Goal: Information Seeking & Learning: Learn about a topic

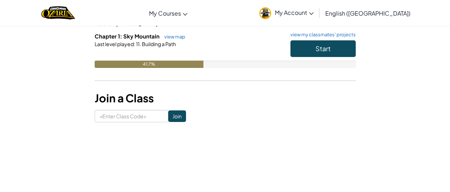
scroll to position [75, 0]
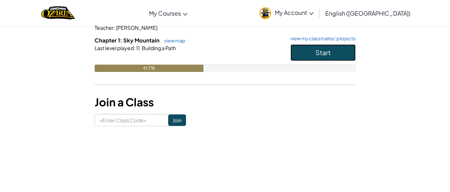
click at [297, 59] on button "Start" at bounding box center [323, 52] width 65 height 17
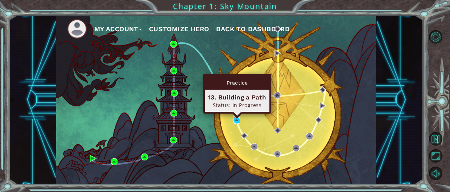
click at [236, 119] on img at bounding box center [237, 120] width 7 height 7
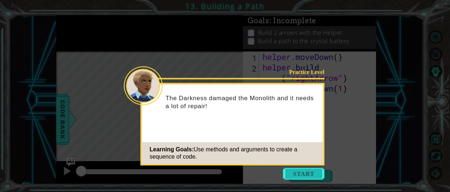
click at [317, 173] on button "Start" at bounding box center [303, 174] width 41 height 12
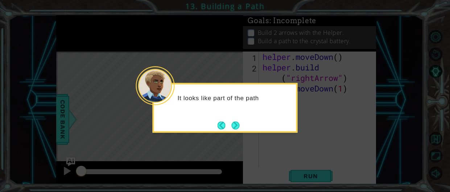
click at [236, 134] on icon at bounding box center [225, 96] width 450 height 192
click at [236, 128] on button "Next" at bounding box center [236, 125] width 8 height 8
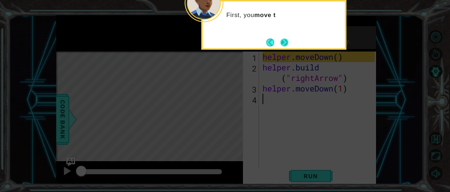
click at [285, 38] on button "Next" at bounding box center [285, 42] width 8 height 8
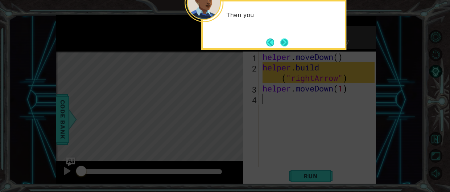
click at [284, 40] on button "Next" at bounding box center [285, 42] width 8 height 8
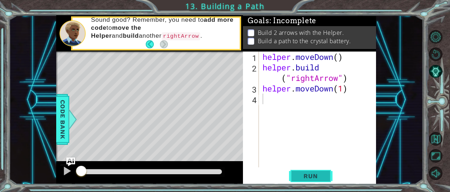
click at [315, 177] on span "Run" at bounding box center [310, 175] width 29 height 7
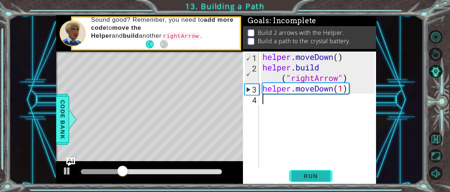
click at [315, 177] on span "Run" at bounding box center [310, 175] width 29 height 7
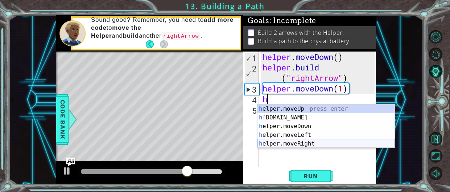
click at [303, 143] on div "h elper.moveUp press enter h [DOMAIN_NAME] press enter h elper.moveDown press e…" at bounding box center [326, 135] width 137 height 61
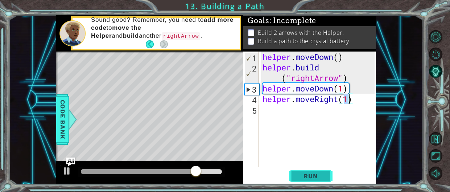
click at [317, 181] on button "Run" at bounding box center [311, 175] width 44 height 13
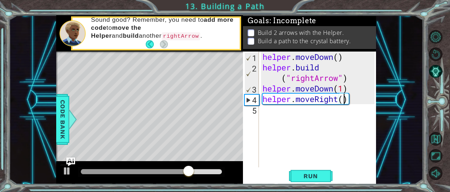
scroll to position [0, 3]
type textarea "helper.moveRight(3)"
click at [320, 174] on span "Run" at bounding box center [310, 175] width 29 height 7
click at [302, 115] on div "helper . moveDown ( ) helper . build ( "rightArrow" ) helper . moveDown ( 1 ) h…" at bounding box center [319, 120] width 117 height 137
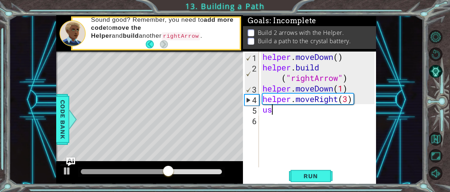
type textarea "u"
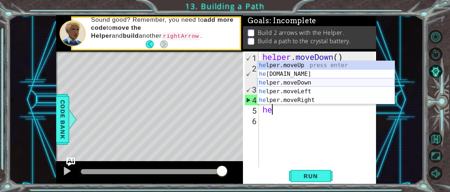
click at [308, 87] on div "he lper.moveUp press enter he [DOMAIN_NAME] press enter he lper.moveDown press …" at bounding box center [326, 91] width 137 height 61
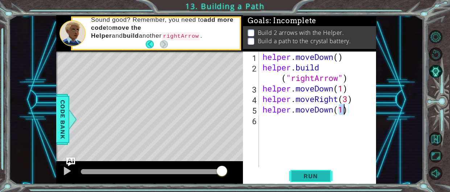
type textarea "helper.moveDown(1)"
click at [312, 169] on button "Run" at bounding box center [311, 175] width 44 height 13
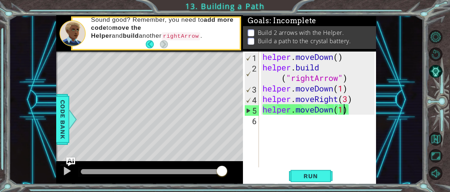
click at [172, 172] on div at bounding box center [151, 171] width 141 height 5
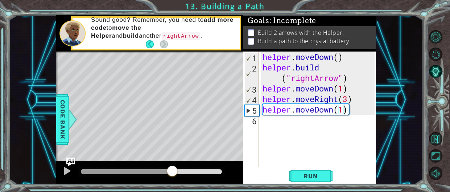
drag, startPoint x: 135, startPoint y: 168, endPoint x: 122, endPoint y: 163, distance: 14.3
click at [122, 163] on div at bounding box center [149, 172] width 187 height 23
click at [130, 171] on div at bounding box center [105, 171] width 49 height 5
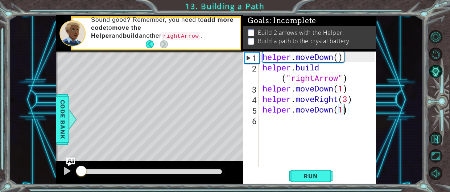
drag, startPoint x: 130, startPoint y: 171, endPoint x: 25, endPoint y: 176, distance: 105.0
click at [25, 176] on div "1 ההההההההההההההההההההההההההההההההההההההההההההההההההההההההההההההההההההההההההההה…" at bounding box center [216, 99] width 414 height 169
click at [288, 190] on div "1 ההההההההההההההההההההההההההההההההההההההההההההההההההההההההההההההההההההההההההההה…" at bounding box center [225, 96] width 450 height 192
click at [300, 171] on button "Run" at bounding box center [311, 175] width 44 height 13
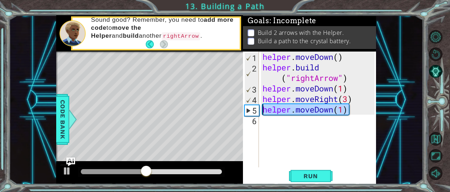
drag, startPoint x: 356, startPoint y: 112, endPoint x: 259, endPoint y: 114, distance: 96.5
click at [259, 114] on div "helper.moveDown(1) 1 2 3 4 5 6 helper . moveDown ( ) helper . build ( "rightArr…" at bounding box center [309, 110] width 132 height 116
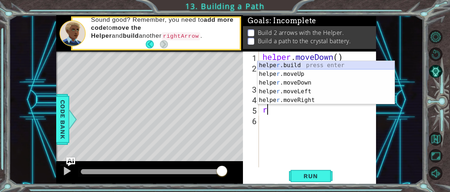
click at [301, 64] on div "helpe [PERSON_NAME]build press enter helpe r .moveUp press enter helpe [PERSON_…" at bounding box center [326, 91] width 137 height 61
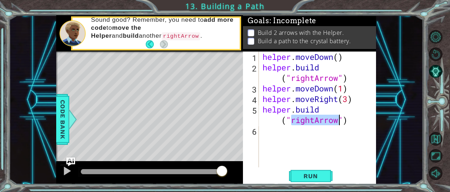
type textarea "[DOMAIN_NAME]("rightArrow")"
click at [306, 183] on div "[DOMAIN_NAME]("rightArrow") 1 2 3 4 5 6 helper . moveDown ( ) helper . build ( …" at bounding box center [309, 118] width 133 height 133
click at [312, 175] on span "Run" at bounding box center [310, 175] width 29 height 7
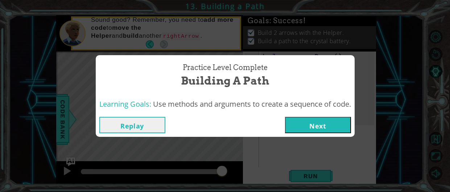
click at [325, 116] on div "Replay Next" at bounding box center [225, 125] width 259 height 24
click at [318, 128] on button "Next" at bounding box center [318, 125] width 66 height 16
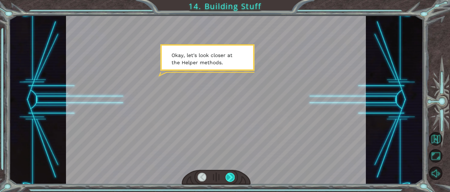
click at [227, 176] on div at bounding box center [230, 177] width 9 height 9
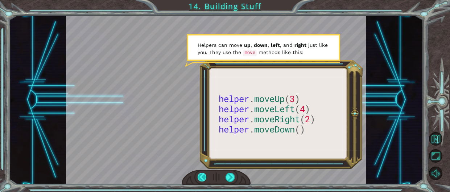
click at [199, 177] on div at bounding box center [202, 177] width 9 height 9
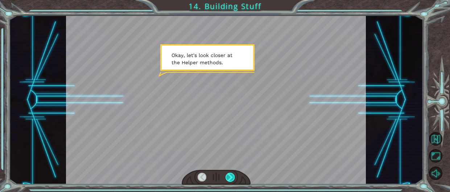
click at [234, 173] on div at bounding box center [230, 177] width 9 height 9
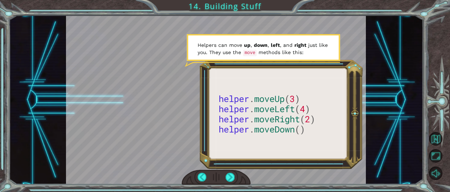
click at [237, 177] on div at bounding box center [216, 177] width 69 height 15
click at [234, 176] on div at bounding box center [230, 177] width 9 height 9
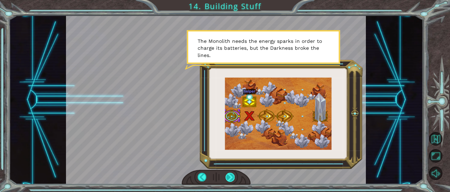
click at [226, 181] on div at bounding box center [230, 177] width 9 height 9
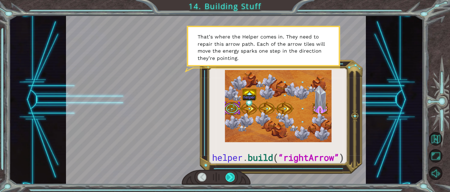
click at [229, 178] on div at bounding box center [230, 177] width 9 height 9
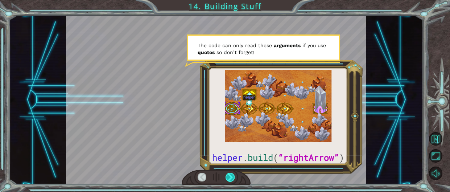
click at [231, 181] on div at bounding box center [230, 177] width 9 height 9
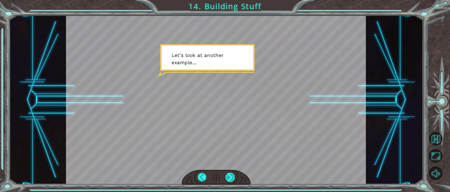
click at [231, 180] on div at bounding box center [230, 177] width 9 height 9
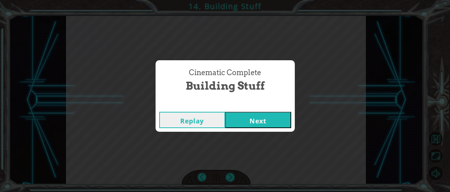
click at [251, 122] on button "Next" at bounding box center [258, 120] width 66 height 16
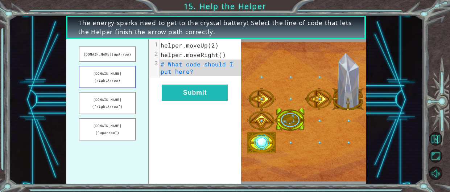
click at [120, 70] on button "[DOMAIN_NAME](rightArrow)" at bounding box center [107, 77] width 57 height 22
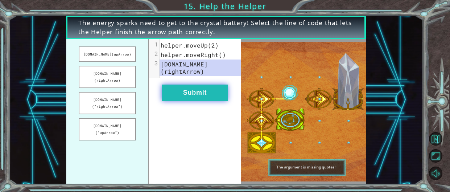
click at [177, 85] on button "Submit" at bounding box center [195, 93] width 66 height 16
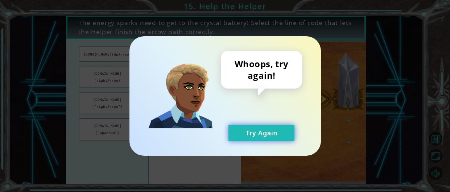
click at [267, 125] on button "Try Again" at bounding box center [262, 133] width 66 height 16
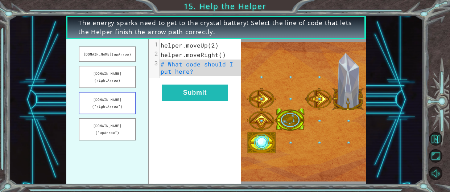
click at [126, 92] on button "[DOMAIN_NAME](“rightArrow”)" at bounding box center [107, 103] width 57 height 22
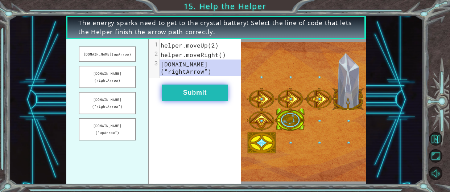
click at [196, 95] on button "Submit" at bounding box center [195, 93] width 66 height 16
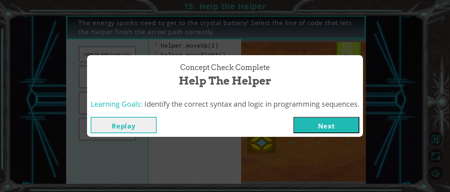
click at [331, 120] on button "Next" at bounding box center [327, 125] width 66 height 16
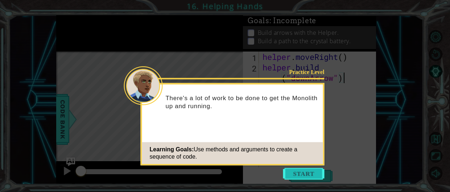
click at [300, 168] on button "Start" at bounding box center [303, 174] width 41 height 12
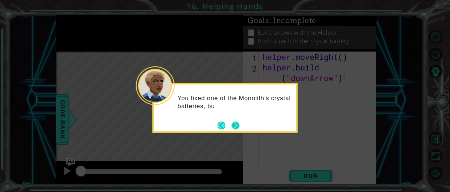
click at [233, 122] on button "Next" at bounding box center [236, 125] width 8 height 8
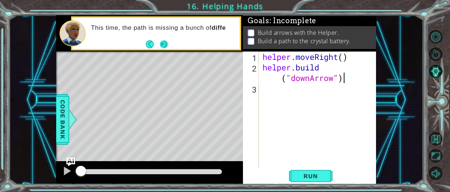
click at [168, 44] on button "Next" at bounding box center [164, 44] width 8 height 8
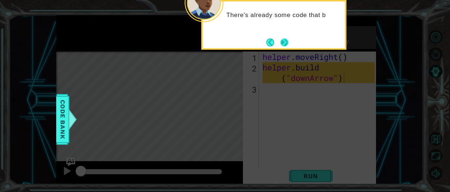
click at [288, 46] on button "Next" at bounding box center [285, 42] width 8 height 8
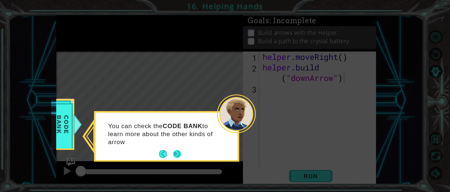
click at [180, 152] on button "Next" at bounding box center [177, 154] width 9 height 9
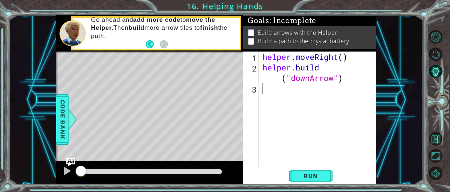
click at [314, 97] on div "helper . moveRight ( ) helper . build ( "downArrow" )" at bounding box center [319, 120] width 117 height 137
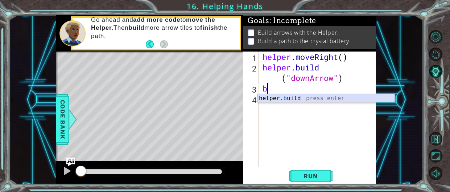
click at [311, 97] on div "helper. b uild press enter" at bounding box center [326, 107] width 137 height 26
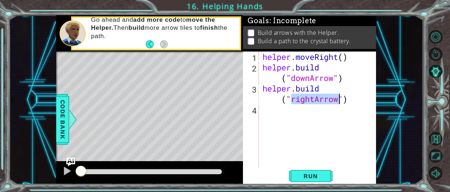
click at [314, 96] on div "helper . moveRight ( ) helper . build ( "downArrow" ) helper . build ( "rightAr…" at bounding box center [318, 110] width 114 height 116
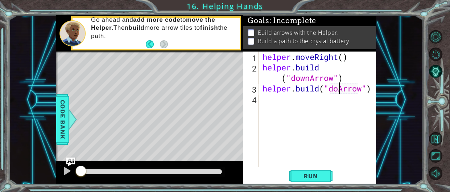
scroll to position [0, 3]
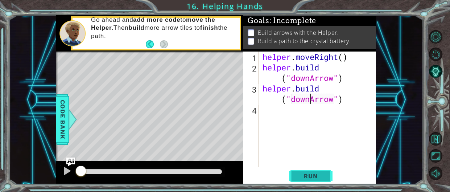
type textarea "[DOMAIN_NAME]("downArrow")"
click at [313, 179] on span "Run" at bounding box center [310, 175] width 29 height 7
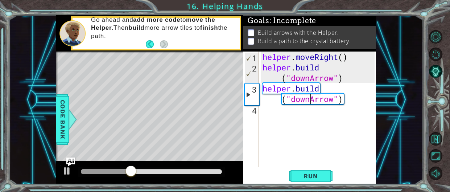
click at [306, 113] on div "helper . moveRight ( ) helper . build ( "downArrow" ) helper . build ( "downArr…" at bounding box center [319, 120] width 117 height 137
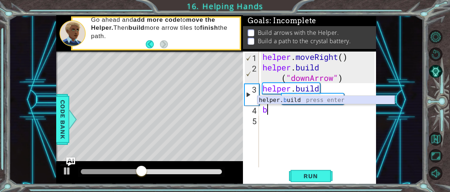
click at [296, 99] on div "helper. b uild press enter" at bounding box center [326, 109] width 137 height 26
type textarea "[DOMAIN_NAME]("rightArrow")"
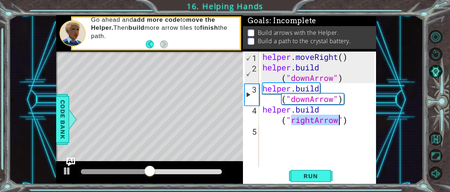
click at [310, 142] on div "helper . moveRight ( ) helper . build ( "downArrow" ) helper . build ( "downArr…" at bounding box center [319, 120] width 117 height 137
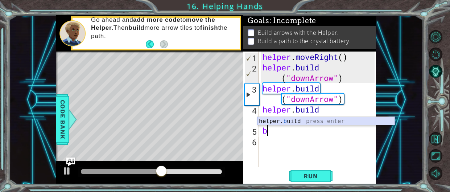
click at [305, 122] on div "helper. b uild press enter" at bounding box center [326, 130] width 137 height 26
type textarea "[DOMAIN_NAME]("rightArrow")"
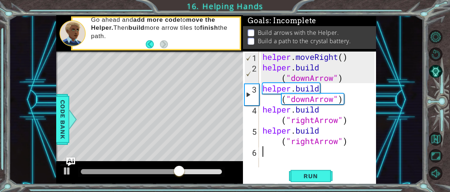
click at [308, 156] on div "helper . moveRight ( ) helper . build ( "downArrow" ) helper . build ( "downArr…" at bounding box center [319, 120] width 117 height 137
click at [304, 179] on span "Run" at bounding box center [310, 175] width 29 height 7
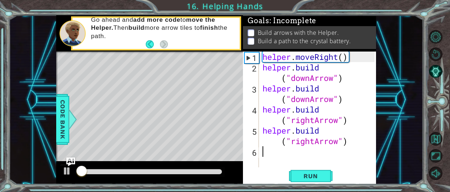
click at [197, 172] on div at bounding box center [151, 171] width 141 height 5
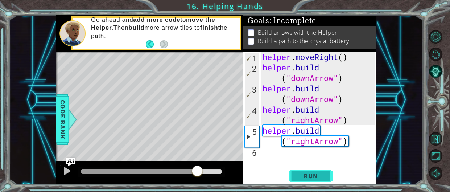
click at [291, 172] on button "Run" at bounding box center [311, 175] width 44 height 13
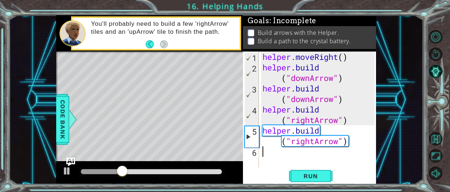
click at [329, 131] on div "helper . moveRight ( ) helper . build ( "downArrow" ) helper . build ( "downArr…" at bounding box center [319, 120] width 117 height 137
click at [316, 129] on div "helper . moveRight ( ) helper . build ( "downArrow" ) helper . build ( "downArr…" at bounding box center [319, 120] width 117 height 137
click at [322, 131] on div "helper . moveRight ( ) helper . build ( "downArrow" ) helper . build ( "downArr…" at bounding box center [319, 120] width 117 height 137
click at [320, 130] on div "helper . moveRight ( ) helper . build ( "downArrow" ) helper . build ( "downArr…" at bounding box center [319, 120] width 117 height 137
click at [357, 146] on div "helper . moveRight ( ) helper . build ( "downArrow" ) helper . build ( "downArr…" at bounding box center [319, 120] width 117 height 137
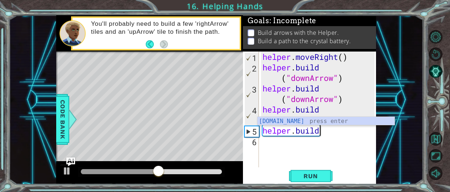
click at [314, 122] on div "[DOMAIN_NAME] press enter" at bounding box center [326, 130] width 137 height 26
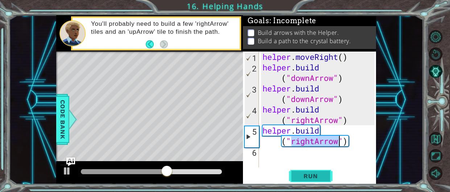
click at [307, 176] on span "Run" at bounding box center [310, 175] width 29 height 7
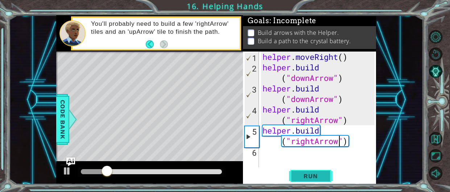
click at [307, 176] on span "Run" at bounding box center [310, 175] width 29 height 7
click at [315, 142] on div "helper . moveRight ( ) helper . build ( "downArrow" ) helper . build ( "downArr…" at bounding box center [319, 120] width 117 height 137
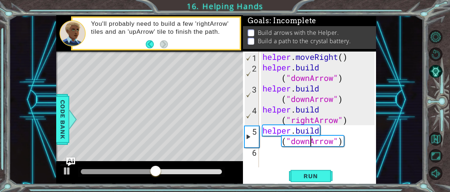
scroll to position [0, 3]
click at [310, 178] on span "Run" at bounding box center [310, 175] width 29 height 7
click at [265, 122] on div "helper . moveRight ( ) helper . build ( "downArrow" ) helper . build ( "downArr…" at bounding box center [319, 120] width 117 height 137
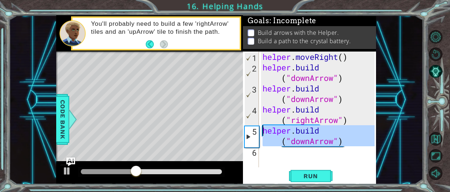
drag, startPoint x: 363, startPoint y: 149, endPoint x: 264, endPoint y: 129, distance: 101.0
click at [264, 129] on div "helper . moveRight ( ) helper . build ( "downArrow" ) helper . build ( "downArr…" at bounding box center [319, 120] width 117 height 137
type textarea "[DOMAIN_NAME]("downArrow")"
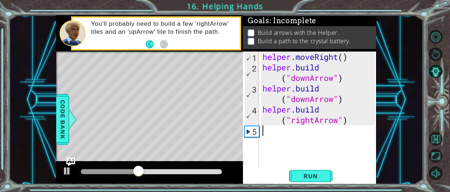
scroll to position [0, 0]
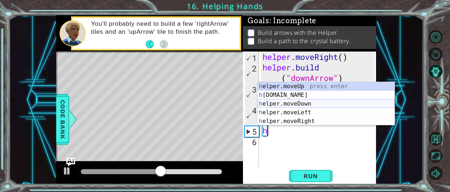
click at [303, 103] on div "h elper.moveUp press enter h [DOMAIN_NAME] press enter h elper.moveDown press e…" at bounding box center [326, 112] width 137 height 61
type textarea "helper.moveDown(1)"
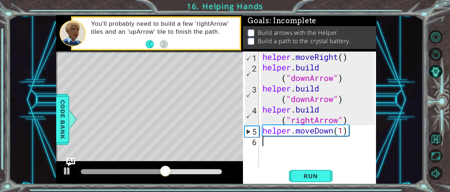
click at [296, 144] on div "helper . moveRight ( ) helper . build ( "downArrow" ) helper . build ( "downArr…" at bounding box center [319, 120] width 117 height 137
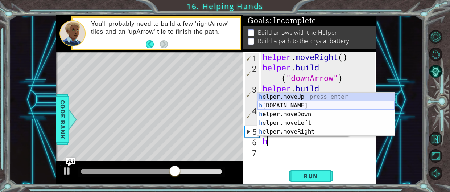
click at [286, 105] on div "h elper.moveUp press enter h [DOMAIN_NAME] press enter h elper.moveDown press e…" at bounding box center [326, 123] width 137 height 61
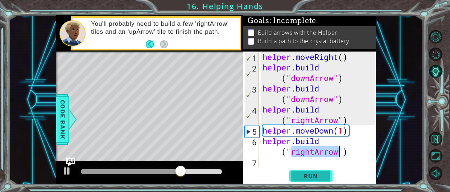
type textarea "[DOMAIN_NAME]("rightArrow")"
click at [320, 175] on span "Run" at bounding box center [310, 175] width 29 height 7
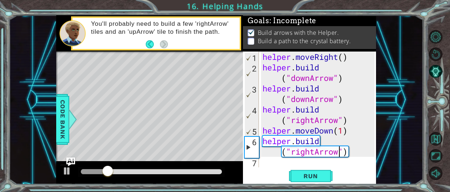
click at [278, 164] on div "helper . moveRight ( ) helper . build ( "downArrow" ) helper . build ( "downArr…" at bounding box center [319, 120] width 117 height 137
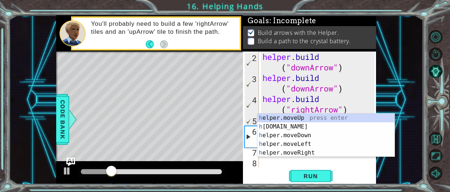
scroll to position [10, 0]
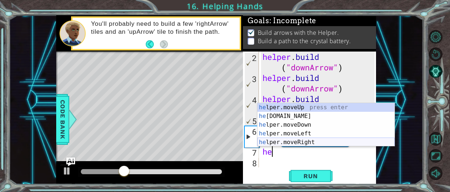
click at [310, 139] on div "he lper.moveUp press enter he [DOMAIN_NAME] press enter he lper.moveDown press …" at bounding box center [326, 133] width 137 height 61
type textarea "helper.moveRight(1)"
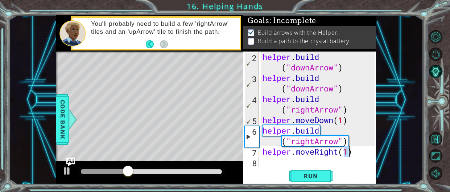
click at [286, 160] on div "helper . build ( "downArrow" ) helper . build ( "downArrow" ) helper . build ( …" at bounding box center [319, 125] width 117 height 147
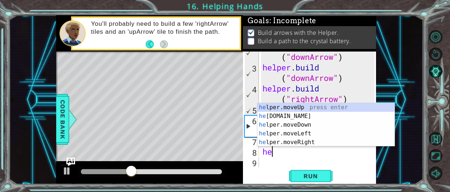
scroll to position [21, 0]
type textarea "h"
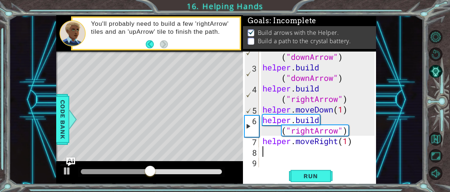
type textarea "v"
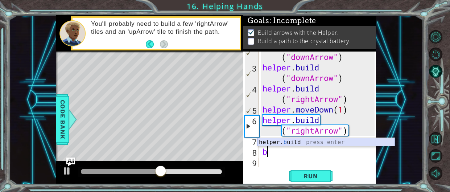
click at [300, 142] on div "helper. b uild press enter" at bounding box center [326, 151] width 137 height 26
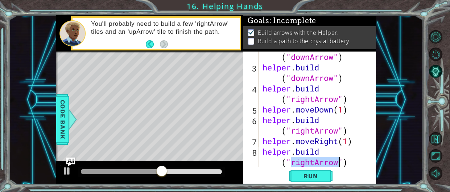
scroll to position [31, 0]
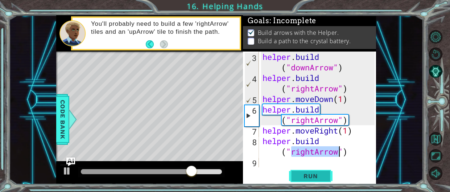
type textarea "[DOMAIN_NAME]("rightArrow")"
click at [320, 176] on span "Run" at bounding box center [310, 175] width 29 height 7
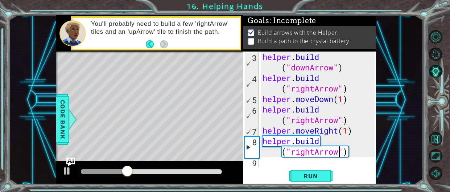
click at [277, 165] on div "helper . build ( "downArrow" ) helper . build ( "rightArrow" ) helper . moveDow…" at bounding box center [319, 125] width 117 height 147
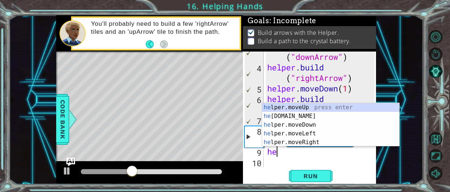
scroll to position [42, 0]
click at [315, 140] on div "he lper.moveUp press enter he [DOMAIN_NAME] press enter he lper.moveDown press …" at bounding box center [330, 133] width 137 height 61
type textarea "helper.moveRight(1)"
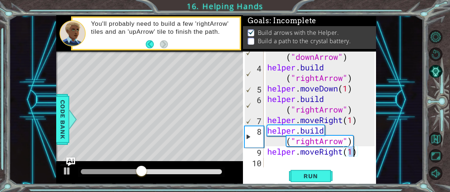
click at [284, 165] on div "helper . build ( "downArrow" ) helper . build ( "rightArrow" ) helper . moveDow…" at bounding box center [322, 114] width 113 height 147
type textarea "h"
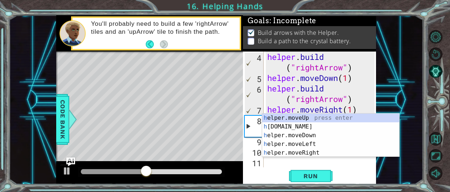
scroll to position [52, 0]
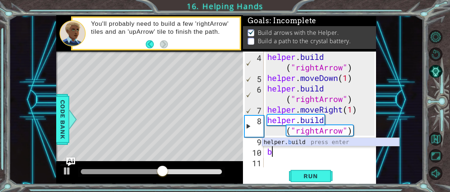
click at [312, 143] on div "helper. b uild press enter" at bounding box center [330, 151] width 137 height 26
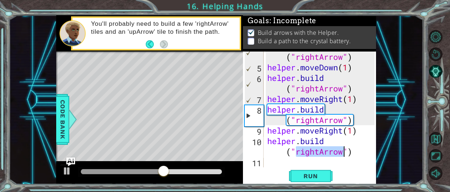
scroll to position [63, 0]
type textarea "[DOMAIN_NAME]("rightArrow")"
click at [318, 173] on span "Run" at bounding box center [310, 175] width 29 height 7
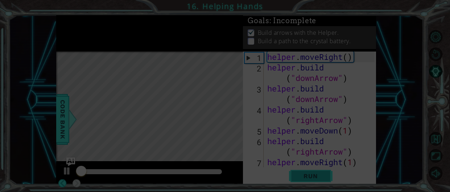
scroll to position [0, 0]
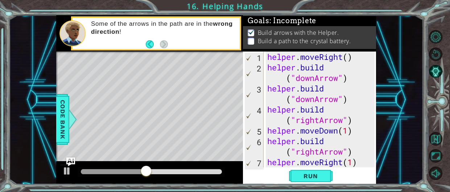
click at [273, 171] on div "Run" at bounding box center [311, 175] width 133 height 13
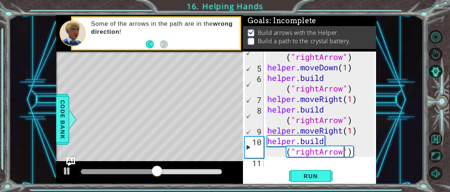
scroll to position [63, 0]
click at [278, 163] on div "helper . build ( "rightArrow" ) helper . moveDown ( 1 ) helper . build ( "right…" at bounding box center [322, 114] width 113 height 147
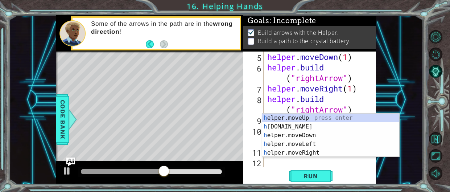
scroll to position [73, 0]
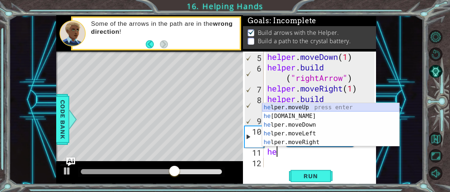
click at [324, 106] on div "he lper.moveUp press enter he [DOMAIN_NAME] press enter he lper.moveDown press …" at bounding box center [330, 133] width 137 height 61
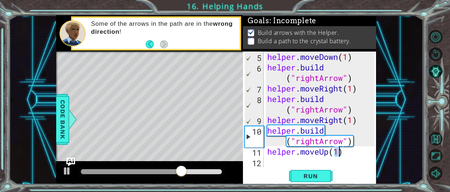
click at [340, 153] on div "helper . moveDown ( 1 ) helper . build ( "rightArrow" ) helper . moveRight ( 1 …" at bounding box center [320, 110] width 109 height 116
click at [323, 175] on span "Run" at bounding box center [310, 175] width 29 height 7
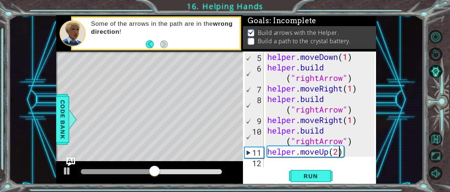
click at [318, 143] on div "helper . moveDown ( 1 ) helper . build ( "rightArrow" ) helper . moveRight ( 1 …" at bounding box center [322, 120] width 113 height 137
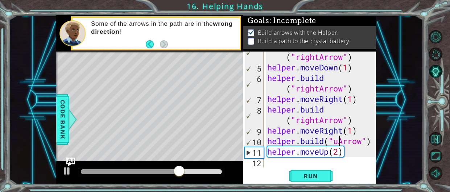
scroll to position [0, 3]
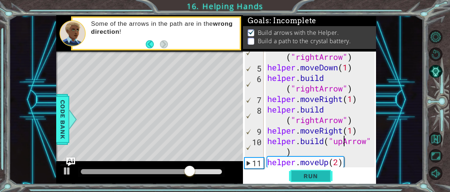
type textarea "[DOMAIN_NAME]("upArrow")"
click at [320, 181] on button "Run" at bounding box center [311, 175] width 44 height 13
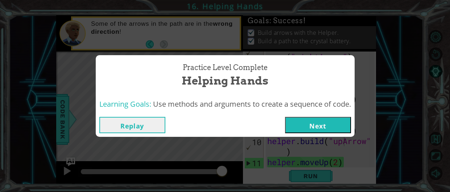
click at [324, 125] on button "Next" at bounding box center [318, 125] width 66 height 16
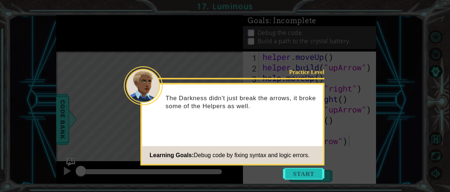
click at [293, 170] on button "Start" at bounding box center [303, 174] width 41 height 12
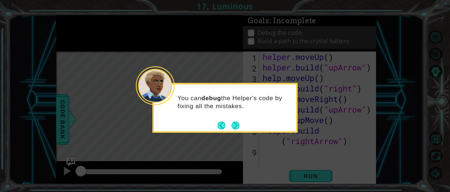
click at [237, 120] on footer at bounding box center [229, 125] width 22 height 11
click at [236, 122] on button "Next" at bounding box center [236, 125] width 8 height 8
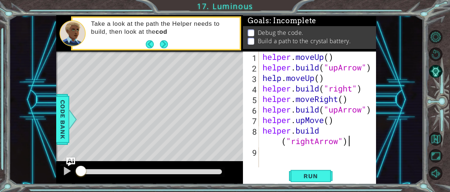
click at [167, 51] on div "Take a look at the path the Helper needs to build, then look at the cod" at bounding box center [149, 33] width 187 height 36
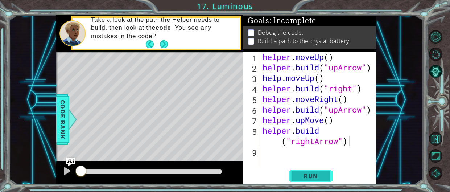
click at [305, 175] on span "Run" at bounding box center [310, 175] width 29 height 7
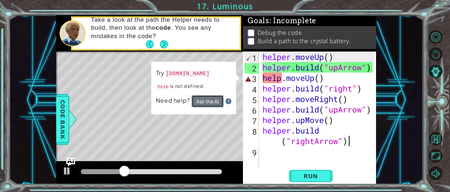
click at [214, 99] on button "Ask the AI" at bounding box center [208, 101] width 32 height 12
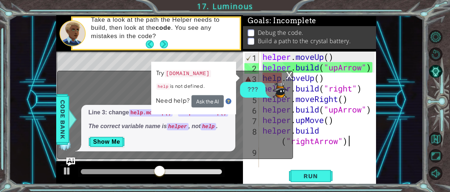
click at [287, 74] on div "x" at bounding box center [289, 74] width 7 height 7
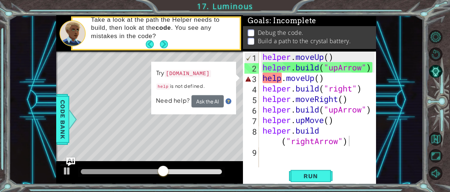
click at [280, 76] on div "helper . moveUp ( ) helper . build ( "upArrow" ) help . moveUp ( ) helper . bui…" at bounding box center [319, 120] width 117 height 137
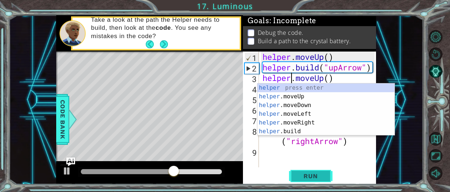
click at [300, 171] on button "Run" at bounding box center [311, 175] width 44 height 13
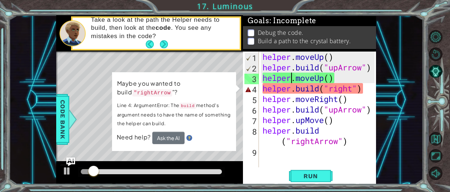
click at [354, 90] on div "helper . moveUp ( ) helper . build ( "upArrow" ) helper . moveUp ( ) helper . b…" at bounding box center [319, 120] width 117 height 137
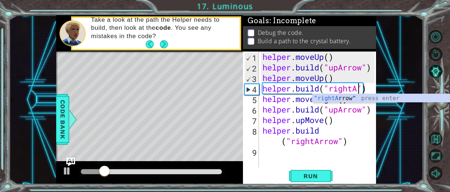
scroll to position [0, 4]
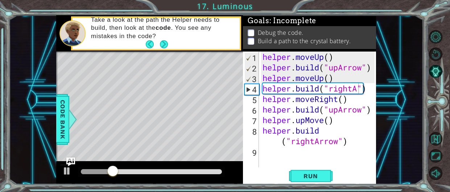
click at [369, 102] on body "1 2 3 4 helper . moveUp ( ) helper . build ( "upArro w" ) helper . moveUp ( ) h…" at bounding box center [225, 96] width 450 height 192
click at [359, 87] on div "helper . moveUp ( ) helper . build ( "upArrow" ) helper . moveUp ( ) helper . b…" at bounding box center [319, 120] width 117 height 137
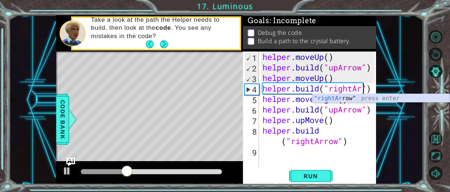
click at [365, 97] on div ""rightAr row" press enter" at bounding box center [381, 107] width 137 height 26
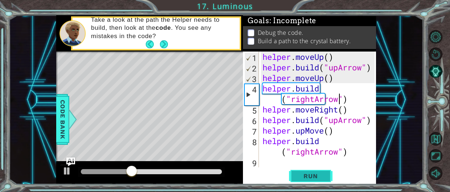
click at [324, 176] on span "Run" at bounding box center [310, 175] width 29 height 7
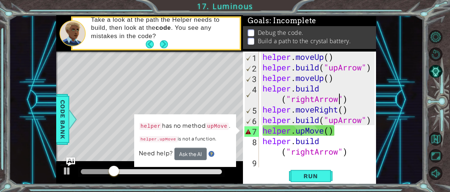
click at [323, 130] on div "helper . moveUp ( ) helper . build ( "upArrow" ) helper . moveUp ( ) helper . b…" at bounding box center [319, 120] width 117 height 137
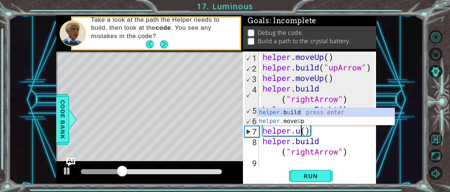
scroll to position [0, 1]
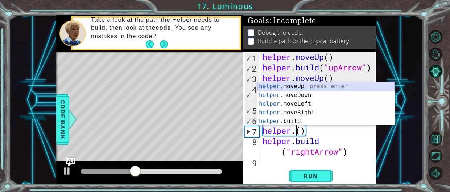
click at [302, 83] on div "helper. moveUp press enter helper. moveDown press enter helper. moveLeft press …" at bounding box center [326, 112] width 137 height 61
type textarea "helper.moveUp(1)"
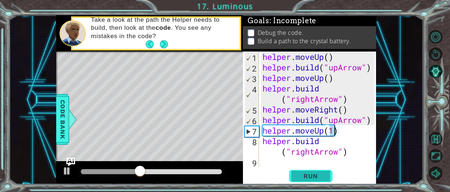
click at [312, 171] on button "Run" at bounding box center [311, 175] width 44 height 13
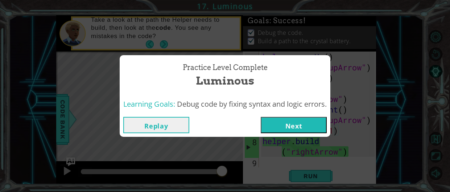
click at [288, 128] on button "Next" at bounding box center [294, 125] width 66 height 16
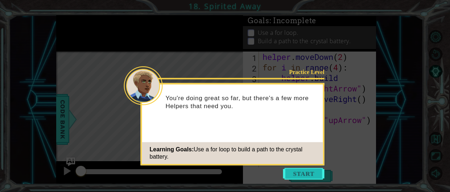
click at [304, 170] on button "Start" at bounding box center [303, 174] width 41 height 12
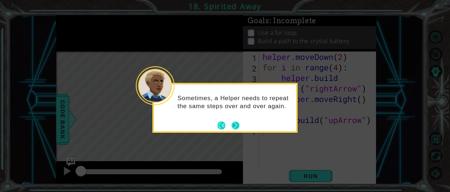
click at [238, 123] on button "Next" at bounding box center [236, 125] width 8 height 8
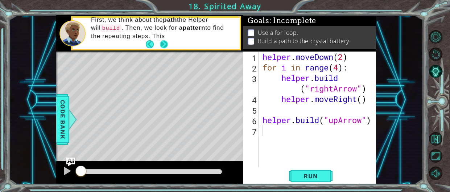
click at [167, 45] on button "Next" at bounding box center [164, 44] width 8 height 8
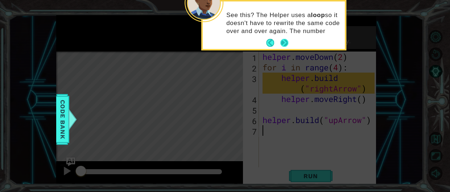
click at [285, 47] on button "Next" at bounding box center [285, 43] width 8 height 8
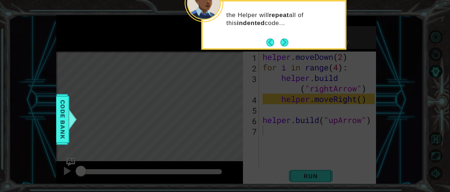
click at [285, 47] on footer at bounding box center [277, 42] width 22 height 11
click at [265, 43] on div "the Helper will repeat all of this indented code..." at bounding box center [273, 25] width 145 height 50
click at [268, 43] on button "Back" at bounding box center [273, 42] width 14 height 8
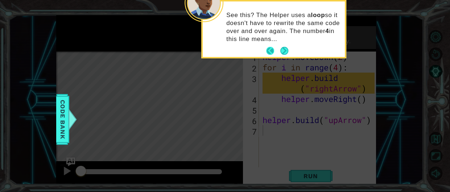
click at [277, 48] on button "Back" at bounding box center [273, 51] width 14 height 8
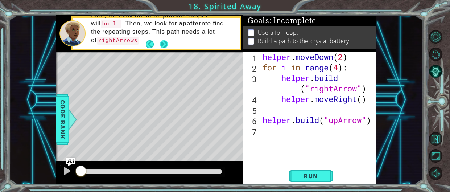
click at [167, 42] on button "Next" at bounding box center [164, 44] width 8 height 8
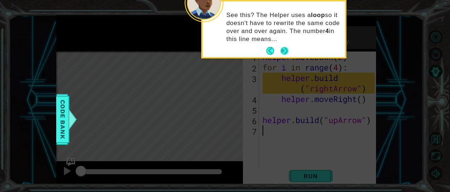
click at [287, 51] on button "Next" at bounding box center [285, 51] width 8 height 8
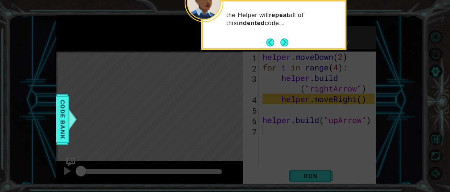
click at [287, 50] on icon at bounding box center [225, 29] width 450 height 326
click at [285, 46] on button "Next" at bounding box center [285, 42] width 8 height 8
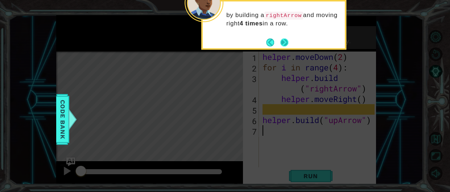
click at [286, 44] on button "Next" at bounding box center [285, 42] width 8 height 8
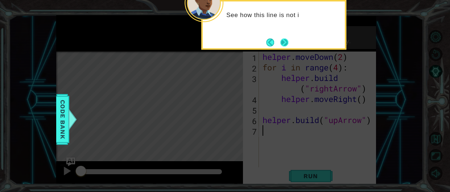
click at [286, 45] on button "Next" at bounding box center [285, 42] width 8 height 8
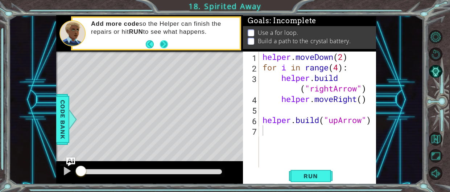
click at [168, 44] on button "Next" at bounding box center [164, 44] width 8 height 8
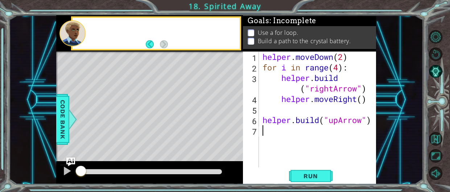
click at [168, 44] on div at bounding box center [156, 33] width 167 height 31
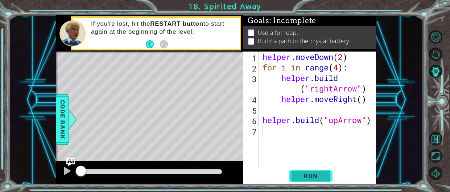
click at [290, 176] on button "Run" at bounding box center [311, 175] width 44 height 13
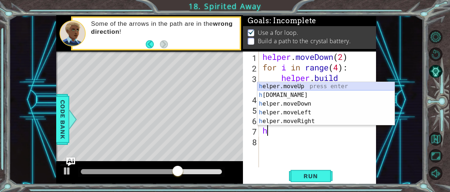
click at [307, 87] on div "h elper.moveUp press enter h [DOMAIN_NAME] press enter h elper.moveDown press e…" at bounding box center [326, 112] width 137 height 61
type textarea "helper.moveUp(1)"
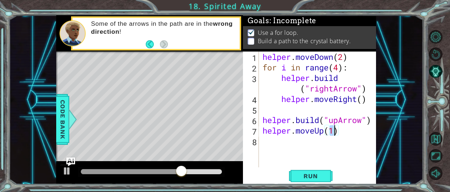
click at [295, 146] on div "helper . moveDown ( 2 ) for i in range ( 4 ) : helper . build ( "rightArrow" ) …" at bounding box center [319, 120] width 117 height 137
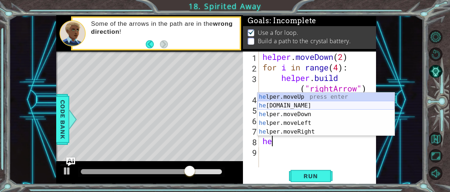
type textarea "h"
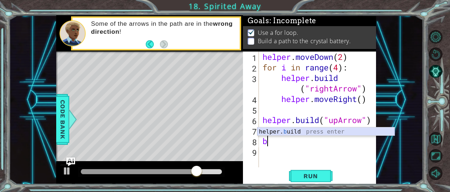
click at [294, 134] on div "helper. b uild press enter" at bounding box center [326, 140] width 137 height 26
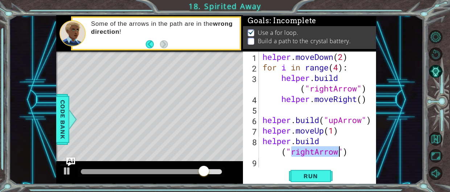
click at [315, 151] on div "helper . moveDown ( 2 ) for i in range ( 4 ) : helper . build ( "rightArrow" ) …" at bounding box center [318, 110] width 114 height 116
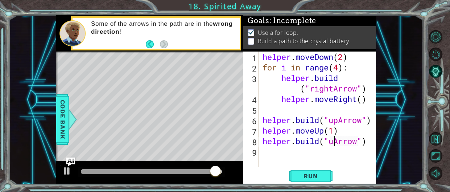
type textarea "[DOMAIN_NAME]("upArrow")"
click at [302, 161] on div "helper . moveDown ( 2 ) for i in range ( 4 ) : helper . build ( "rightArrow" ) …" at bounding box center [319, 120] width 117 height 137
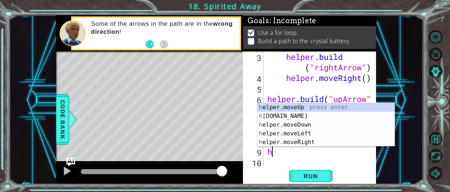
scroll to position [21, 0]
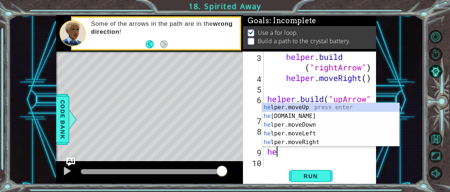
click at [306, 103] on div "he lper.moveUp press enter he [DOMAIN_NAME] press enter he lper.moveDown press …" at bounding box center [330, 124] width 137 height 43
type textarea "helper.moveUp(1)"
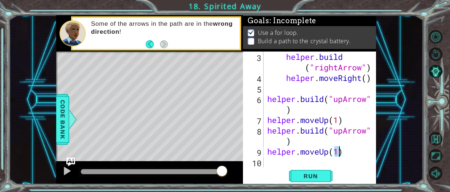
click at [288, 162] on div "helper . build ( "rightArrow" ) helper . moveRight ( ) helper . build ( "upArro…" at bounding box center [322, 125] width 112 height 147
click at [293, 146] on div "helper . build ( "rightArrow" ) helper . moveRight ( ) helper . build ( "upArro…" at bounding box center [322, 125] width 112 height 147
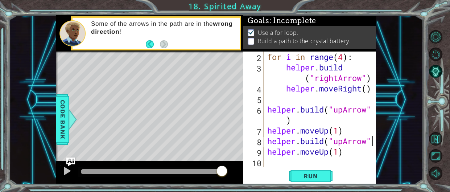
scroll to position [0, 4]
click at [323, 173] on span "Run" at bounding box center [310, 175] width 29 height 7
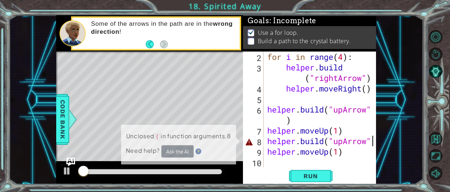
click at [206, 169] on div at bounding box center [151, 171] width 141 height 5
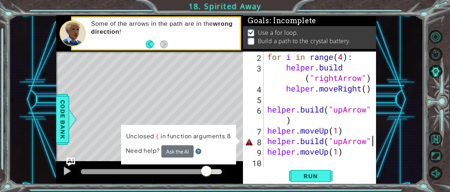
click at [171, 142] on td "Unclosed ( in function arguments.8" at bounding box center [179, 138] width 106 height 15
click at [175, 150] on button "Ask the AI" at bounding box center [177, 151] width 32 height 12
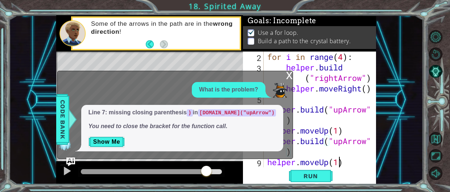
click at [341, 164] on div "for i in range ( 4 ) : helper . build ( "rightArrow" ) helper . moveRight ( ) h…" at bounding box center [322, 120] width 112 height 137
click at [320, 175] on span "Run" at bounding box center [310, 175] width 29 height 7
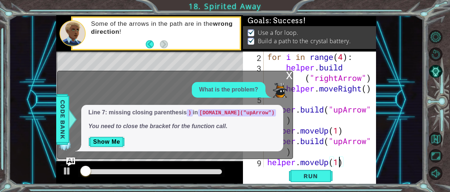
click at [290, 77] on div "x" at bounding box center [289, 74] width 7 height 7
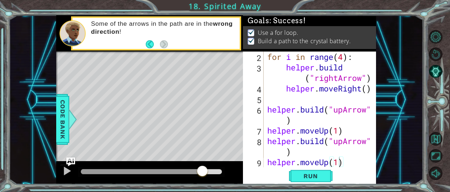
click at [202, 171] on div at bounding box center [151, 171] width 141 height 5
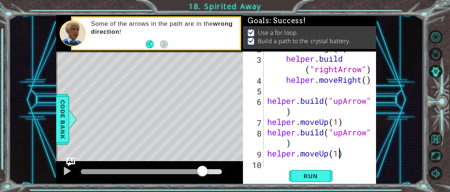
scroll to position [21, 0]
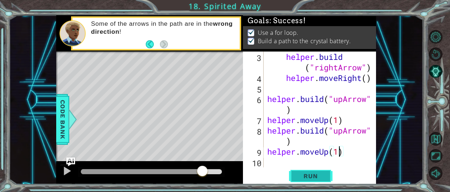
click at [300, 175] on span "Run" at bounding box center [310, 175] width 29 height 7
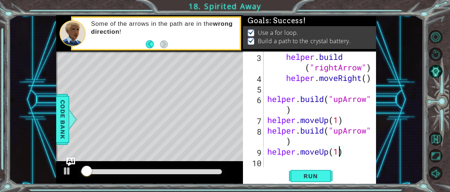
click at [159, 172] on div at bounding box center [151, 171] width 141 height 5
click at [129, 169] on div at bounding box center [120, 171] width 78 height 5
click at [67, 166] on img "Ask AI" at bounding box center [70, 161] width 9 height 9
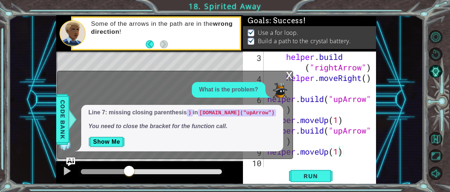
click at [281, 79] on div "x What is the problem? Line 7: missing closing parenthesis ) in [DOMAIN_NAME]("…" at bounding box center [175, 115] width 236 height 88
click at [288, 78] on div "x" at bounding box center [289, 74] width 7 height 7
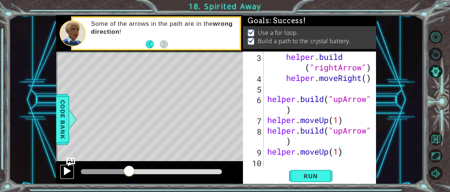
click at [68, 173] on div at bounding box center [66, 170] width 9 height 9
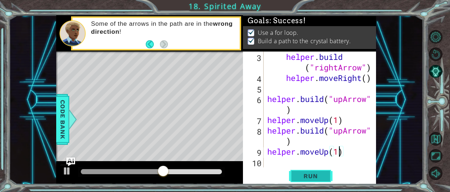
click at [307, 180] on span "Run" at bounding box center [310, 175] width 29 height 7
click at [69, 173] on div at bounding box center [66, 170] width 9 height 9
click at [70, 161] on img "Ask AI" at bounding box center [70, 161] width 9 height 9
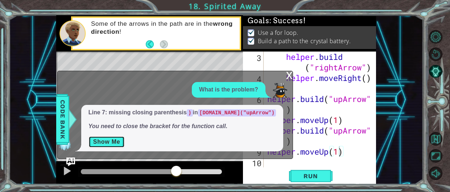
click at [122, 146] on button "Show Me" at bounding box center [107, 142] width 37 height 12
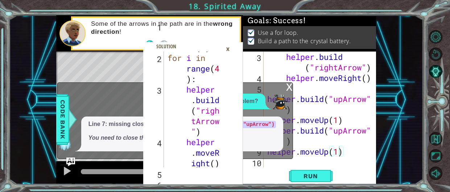
scroll to position [30, 0]
click at [228, 50] on div "×" at bounding box center [227, 49] width 11 height 12
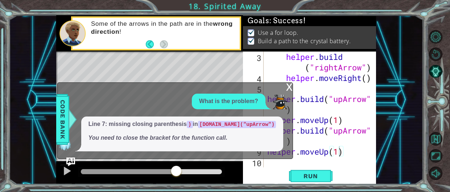
click at [287, 86] on div "x" at bounding box center [289, 86] width 7 height 7
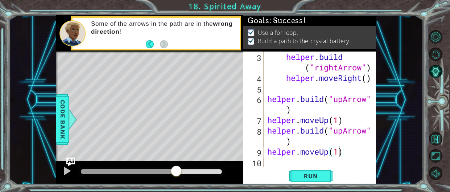
click at [374, 100] on div at bounding box center [371, 99] width 7 height 137
click at [372, 98] on div at bounding box center [371, 99] width 7 height 137
click at [299, 108] on div "helper . build ( "rightArrow" ) helper . moveRight ( ) helper . build ( "upArro…" at bounding box center [322, 125] width 112 height 147
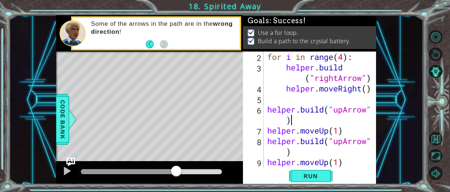
scroll to position [0, 4]
type textarea "[DOMAIN_NAME]("upArrow")"
click at [306, 176] on span "Run" at bounding box center [310, 175] width 29 height 7
click at [209, 170] on div at bounding box center [151, 171] width 141 height 5
click at [195, 170] on div at bounding box center [145, 171] width 128 height 5
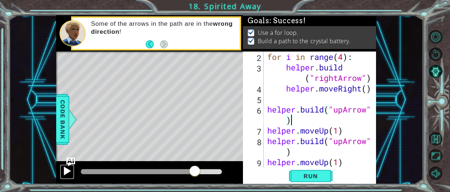
click at [67, 172] on div at bounding box center [66, 170] width 9 height 9
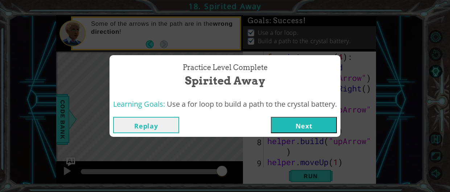
click at [289, 122] on button "Next" at bounding box center [304, 125] width 66 height 16
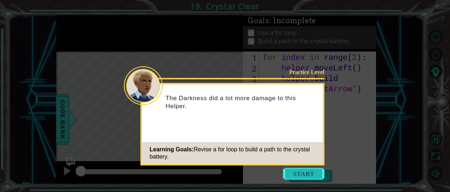
click at [299, 172] on button "Start" at bounding box center [303, 174] width 41 height 12
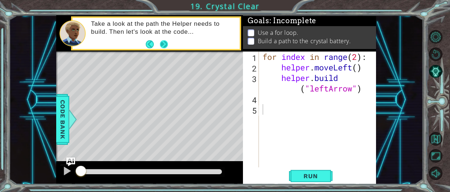
click at [164, 44] on button "Next" at bounding box center [164, 44] width 8 height 8
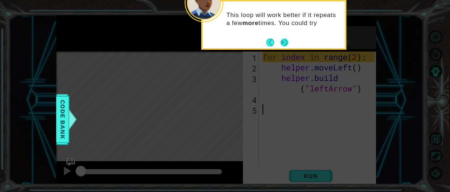
click at [286, 44] on button "Next" at bounding box center [285, 42] width 8 height 8
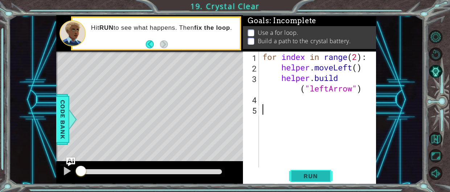
click at [324, 179] on span "Run" at bounding box center [310, 175] width 29 height 7
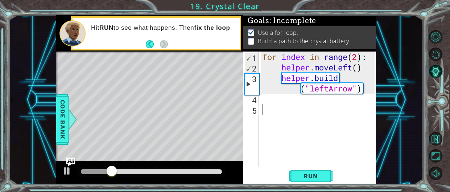
click at [262, 101] on div "for index in range ( 2 ) : helper . moveLeft ( ) helper . build ( "leftArrow" )" at bounding box center [319, 120] width 117 height 137
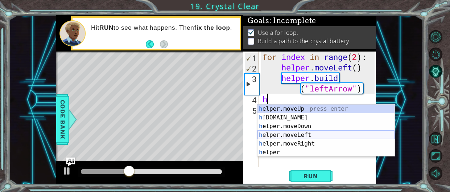
click at [292, 135] on div "h elper.moveUp press enter h [DOMAIN_NAME] press enter h elper.moveDown press e…" at bounding box center [326, 140] width 137 height 70
type textarea "helper.moveLeft(1)"
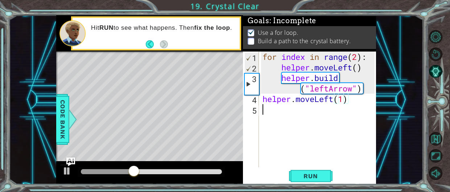
click at [286, 109] on div "for index in range ( 2 ) : helper . moveLeft ( ) helper . build ( "leftArrow" )…" at bounding box center [319, 120] width 117 height 137
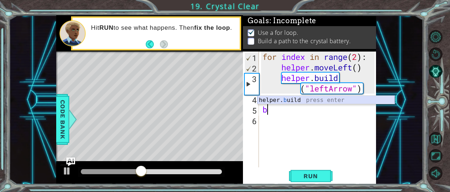
click at [279, 101] on div "helper. b uild press enter" at bounding box center [326, 109] width 137 height 26
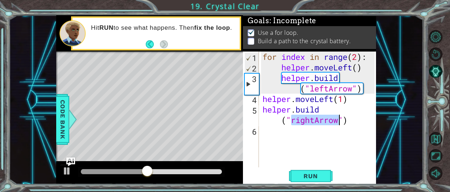
click at [313, 120] on div "for index in range ( 2 ) : helper . moveLeft ( ) helper . build ( "leftArrow" )…" at bounding box center [318, 110] width 114 height 116
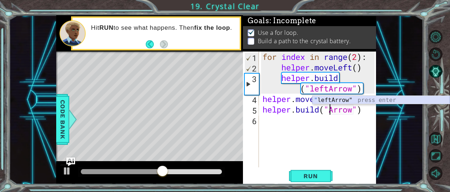
click at [334, 101] on div "" leftArrow" press enter" at bounding box center [381, 109] width 137 height 26
type textarea "[DOMAIN_NAME]("leftArrow")"
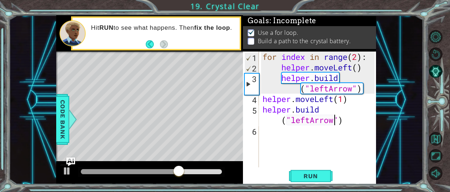
click at [284, 134] on div "for index in range ( 2 ) : helper . moveLeft ( ) helper . build ( "leftArrow" )…" at bounding box center [319, 120] width 117 height 137
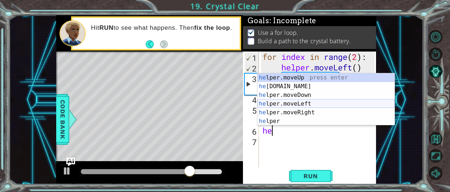
click at [300, 103] on div "he lper.moveUp press enter he [DOMAIN_NAME] press enter he lper.moveDown press …" at bounding box center [326, 108] width 137 height 70
type textarea "helper.moveLeft(1)"
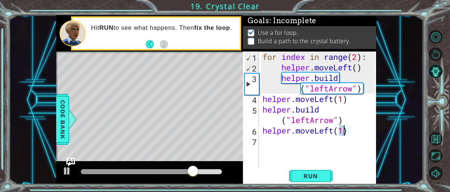
click at [289, 147] on div "for index in range ( 2 ) : helper . moveLeft ( ) helper . build ( "leftArrow" )…" at bounding box center [319, 120] width 117 height 137
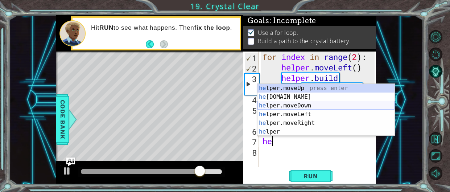
type textarea "h"
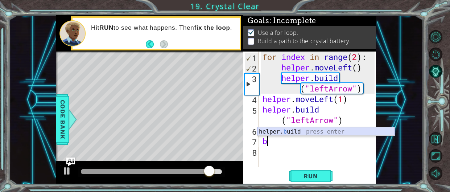
click at [337, 130] on div "helper. b uild press enter" at bounding box center [326, 140] width 137 height 26
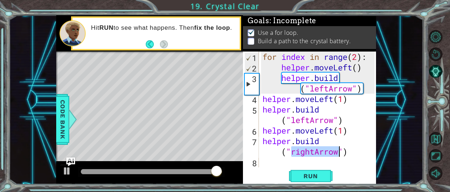
click at [313, 152] on div "for index in range ( 2 ) : helper . moveLeft ( ) helper . build ( "leftArrow" )…" at bounding box center [318, 110] width 114 height 116
click at [313, 152] on div "for index in range ( 2 ) : helper . moveLeft ( ) helper . build ( "leftArrow" )…" at bounding box center [319, 120] width 117 height 137
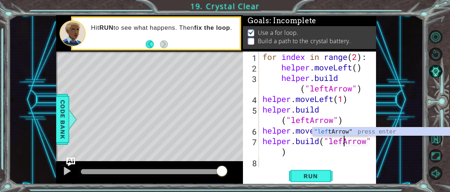
scroll to position [0, 3]
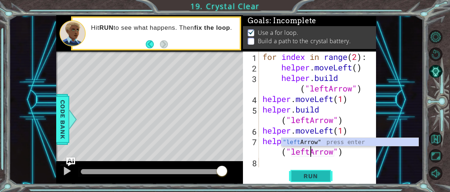
type textarea "[DOMAIN_NAME]("leftArrow")"
click at [324, 177] on span "Run" at bounding box center [310, 175] width 29 height 7
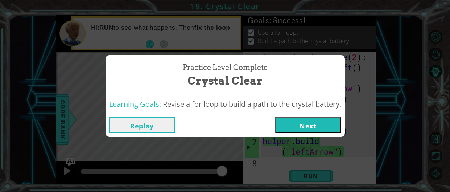
click at [328, 127] on button "Next" at bounding box center [308, 125] width 66 height 16
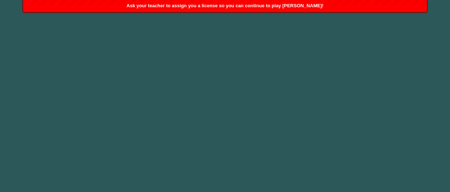
click at [265, 7] on span "Ask your teacher to assign you a license so you can continue to play [PERSON_NA…" at bounding box center [225, 5] width 197 height 5
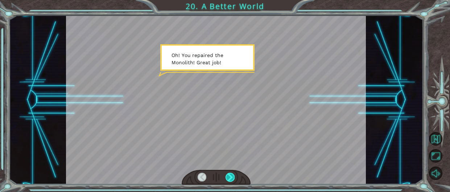
click at [232, 174] on div at bounding box center [230, 177] width 9 height 9
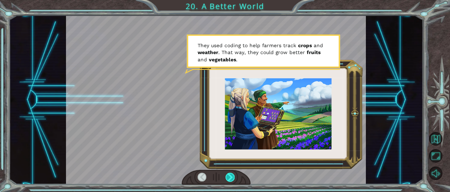
click at [231, 173] on div at bounding box center [230, 177] width 9 height 9
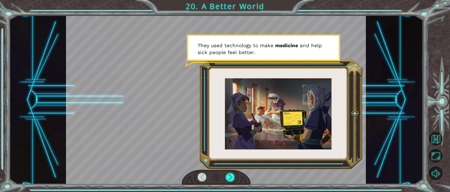
click at [202, 176] on div at bounding box center [202, 177] width 9 height 9
click at [227, 175] on div at bounding box center [230, 177] width 9 height 9
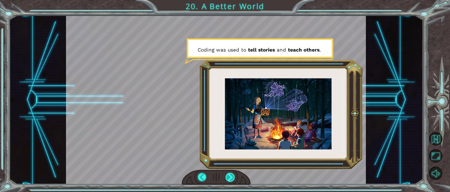
click at [229, 177] on div at bounding box center [230, 177] width 9 height 9
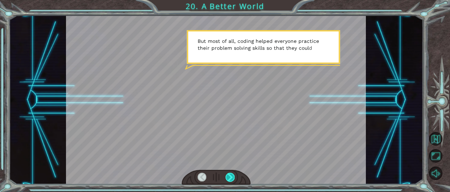
click at [228, 179] on div at bounding box center [230, 177] width 9 height 9
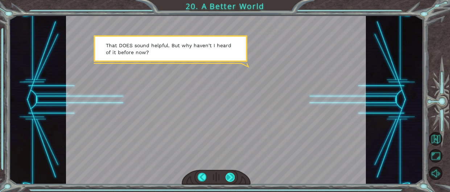
click at [229, 178] on div at bounding box center [230, 177] width 9 height 9
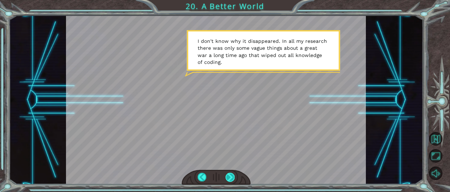
click at [229, 178] on div at bounding box center [230, 177] width 9 height 9
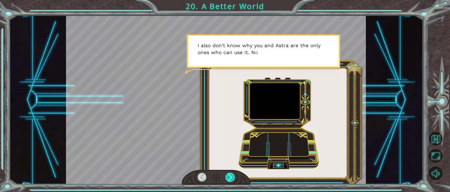
click at [229, 178] on div at bounding box center [230, 177] width 9 height 9
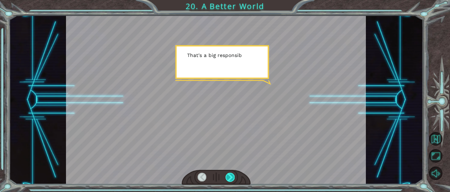
click at [229, 178] on div at bounding box center [230, 177] width 9 height 9
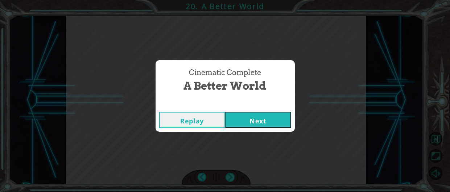
click at [254, 125] on button "Next" at bounding box center [258, 120] width 66 height 16
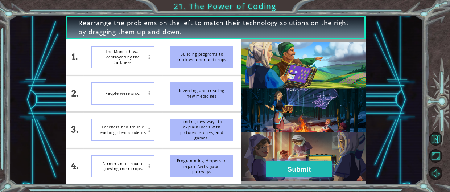
click at [292, 171] on button "Submit" at bounding box center [299, 169] width 66 height 16
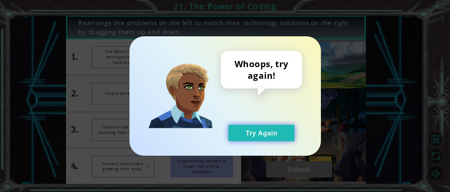
click at [281, 140] on button "Try Again" at bounding box center [262, 133] width 66 height 16
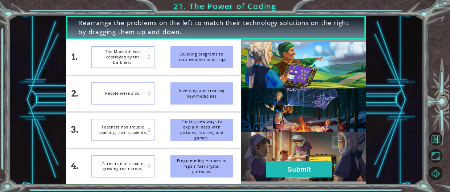
drag, startPoint x: 172, startPoint y: 97, endPoint x: 208, endPoint y: 106, distance: 36.6
click at [208, 106] on li "Inventing and creating new medicines" at bounding box center [202, 93] width 79 height 36
drag, startPoint x: 201, startPoint y: 97, endPoint x: 205, endPoint y: 168, distance: 71.3
click at [205, 168] on ul "Building programs to track weather and crops Inventing and creating new medicin…" at bounding box center [202, 111] width 79 height 145
drag, startPoint x: 198, startPoint y: 92, endPoint x: 197, endPoint y: 132, distance: 39.9
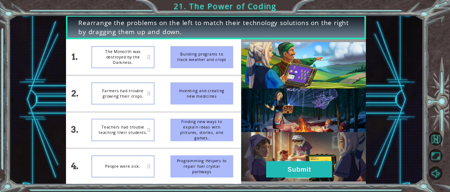
click at [197, 132] on ul "Building programs to track weather and crops Inventing and creating new medicin…" at bounding box center [202, 111] width 79 height 145
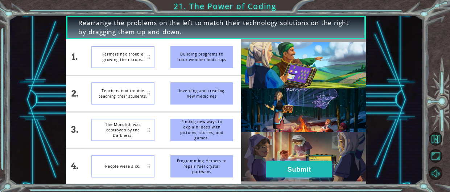
click at [309, 173] on button "Submit" at bounding box center [299, 169] width 66 height 16
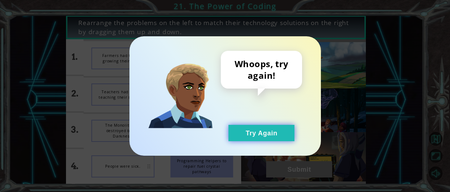
click at [266, 140] on button "Try Again" at bounding box center [262, 133] width 66 height 16
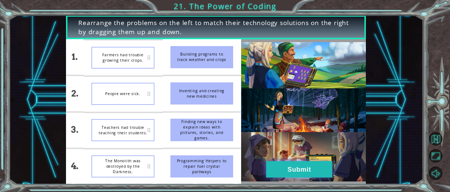
click at [269, 167] on button "Submit" at bounding box center [299, 169] width 66 height 16
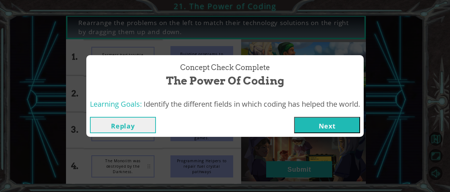
click at [331, 123] on button "Next" at bounding box center [327, 125] width 66 height 16
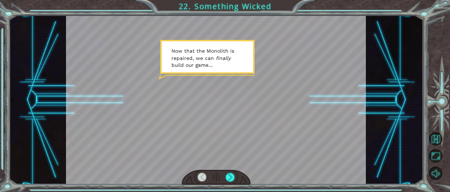
click at [225, 79] on div at bounding box center [216, 99] width 300 height 169
click at [225, 78] on div at bounding box center [216, 99] width 300 height 169
click at [243, 179] on div at bounding box center [216, 177] width 69 height 15
click at [234, 178] on div at bounding box center [230, 177] width 9 height 9
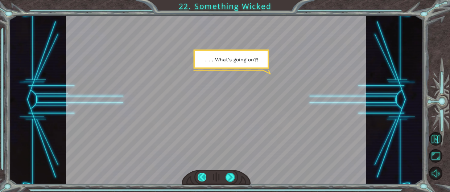
click at [206, 178] on div at bounding box center [202, 177] width 9 height 9
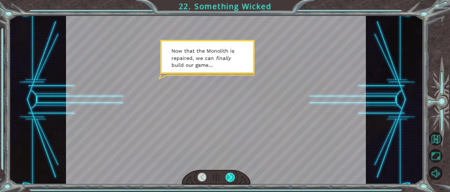
click at [232, 176] on div at bounding box center [230, 177] width 9 height 9
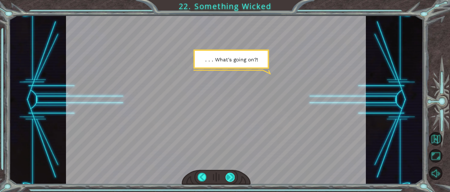
click at [232, 176] on div at bounding box center [230, 177] width 9 height 9
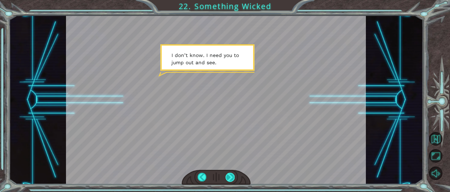
click at [233, 178] on div at bounding box center [230, 177] width 9 height 9
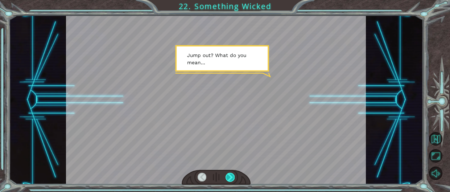
click at [233, 178] on div at bounding box center [230, 177] width 9 height 9
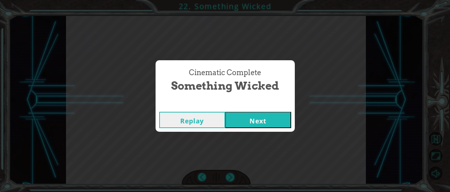
click at [272, 122] on button "Next" at bounding box center [258, 120] width 66 height 16
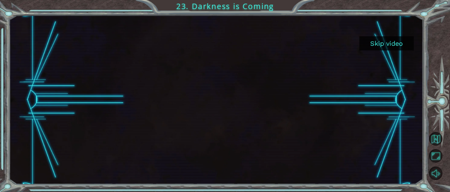
click at [378, 41] on button "Skip video" at bounding box center [387, 43] width 54 height 14
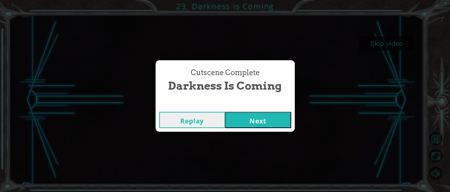
click at [279, 113] on button "Next" at bounding box center [258, 120] width 66 height 16
